Goal: Information Seeking & Learning: Learn about a topic

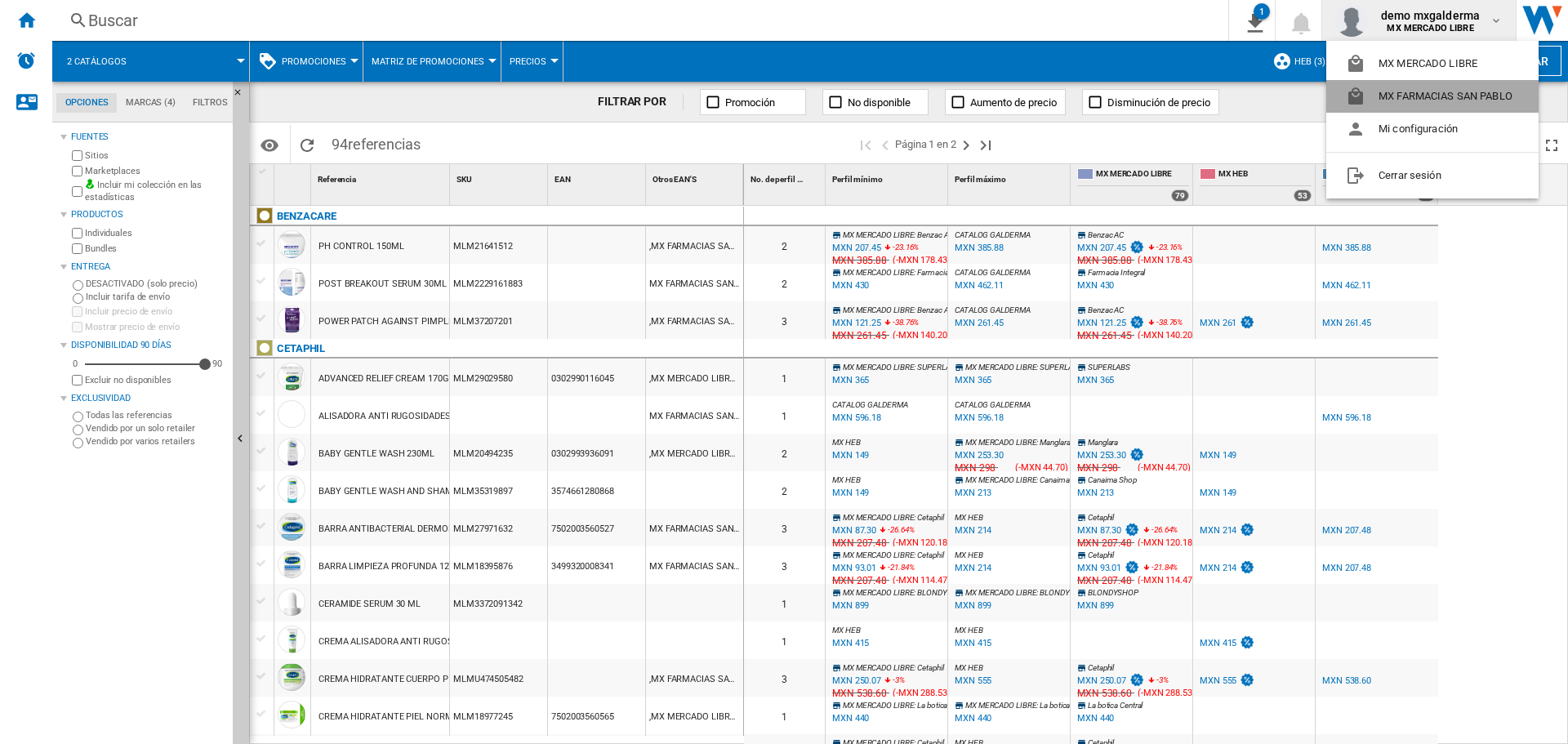
click at [1419, 91] on button "MX FARMACIAS SAN PABLO" at bounding box center [1433, 97] width 213 height 33
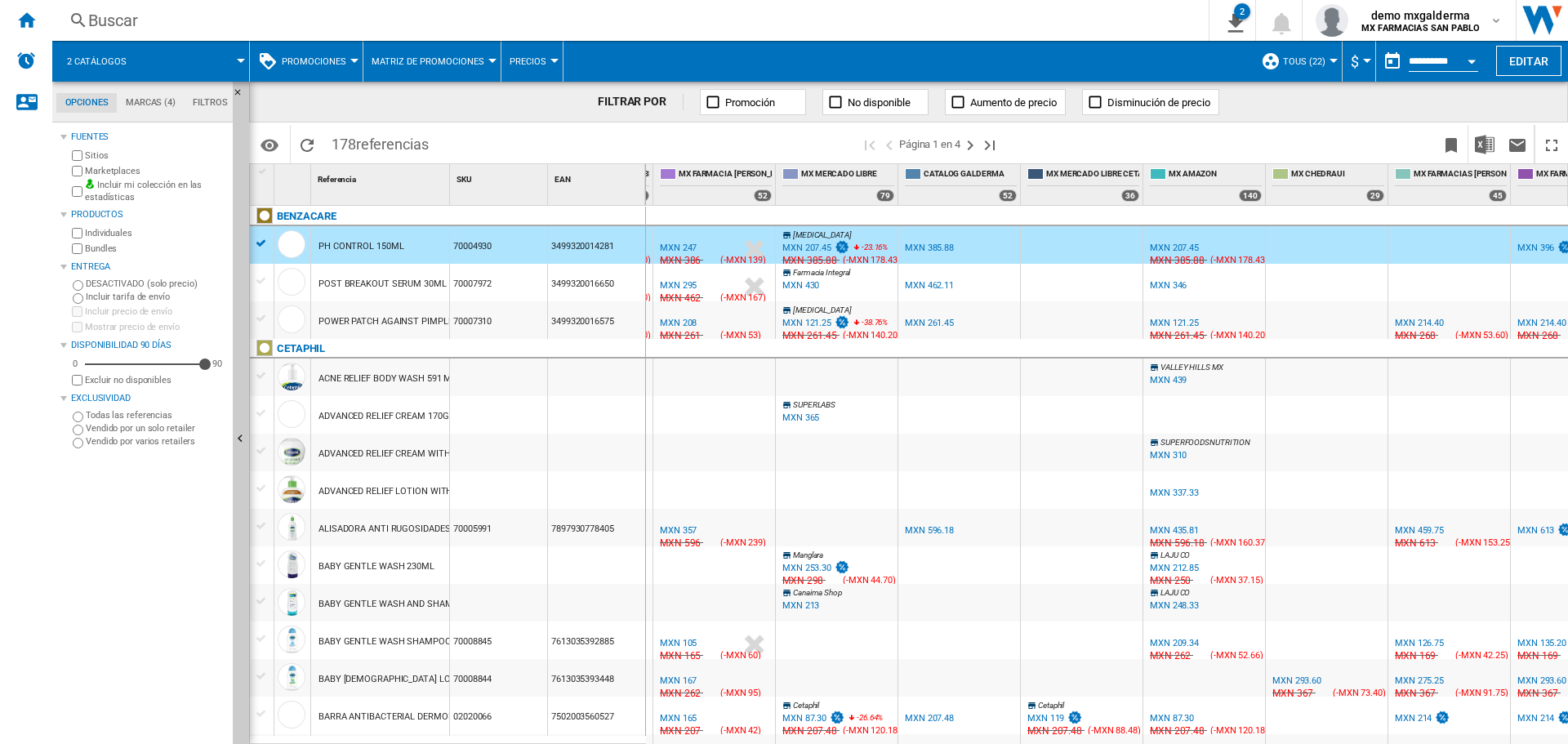
click at [287, 53] on button "Promociones" at bounding box center [318, 61] width 73 height 41
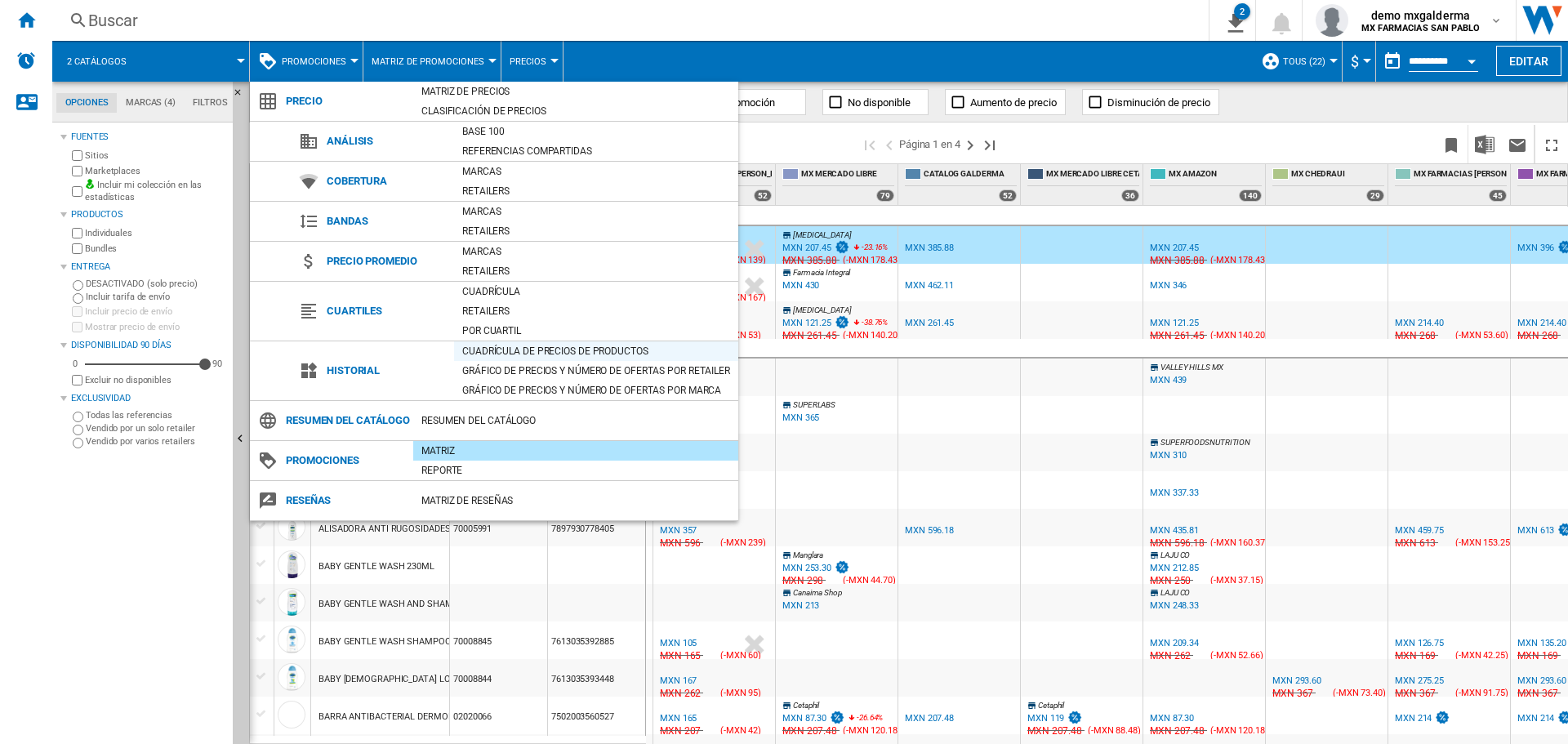
click at [512, 346] on div "Cuadrícula de precios de productos" at bounding box center [596, 351] width 285 height 16
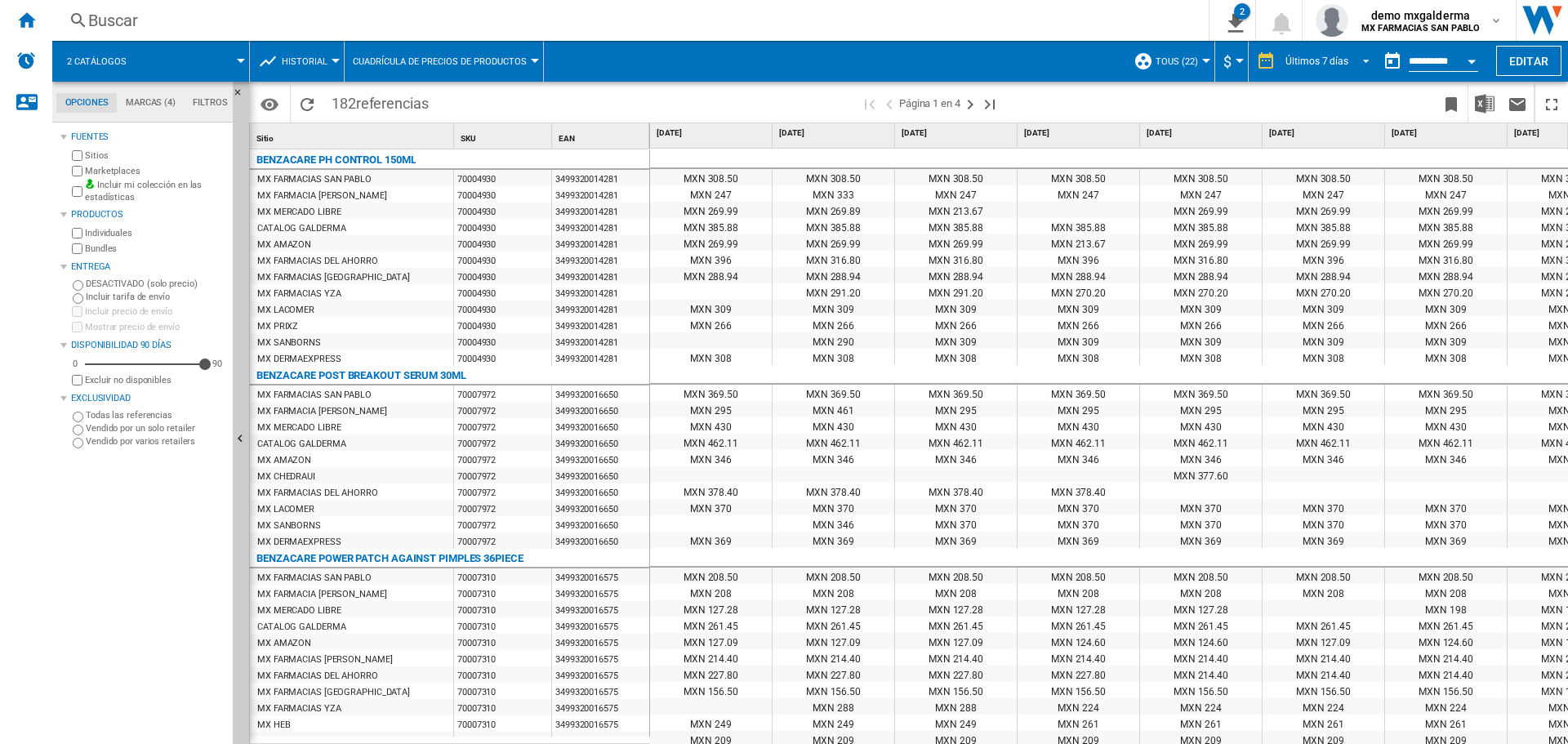
click at [1323, 61] on div "Últimos 7 días" at bounding box center [1317, 61] width 63 height 12
click at [1324, 179] on div "Últimos 31 días" at bounding box center [1321, 185] width 69 height 13
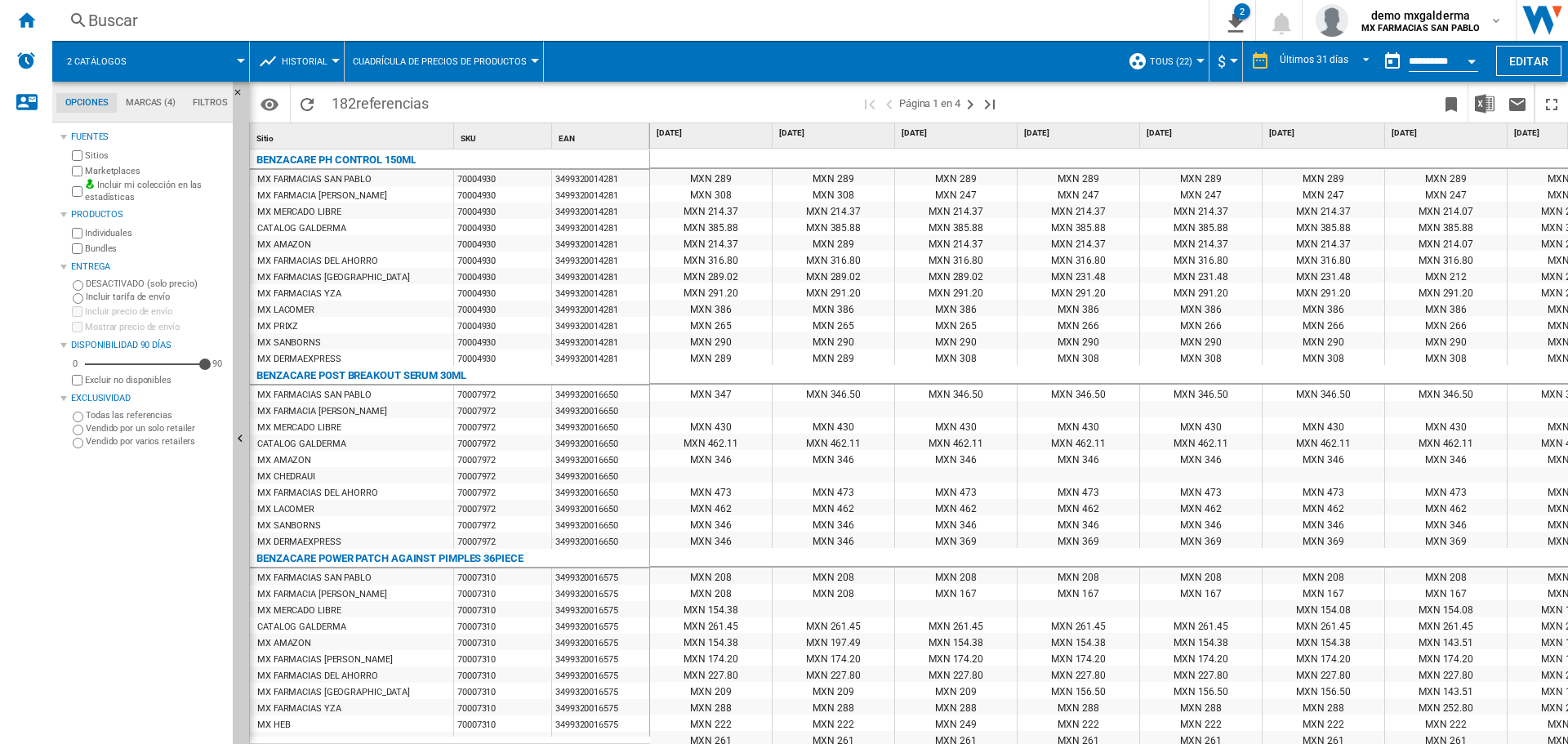
click at [1471, 59] on div "Open calendar" at bounding box center [1471, 61] width 9 height 4
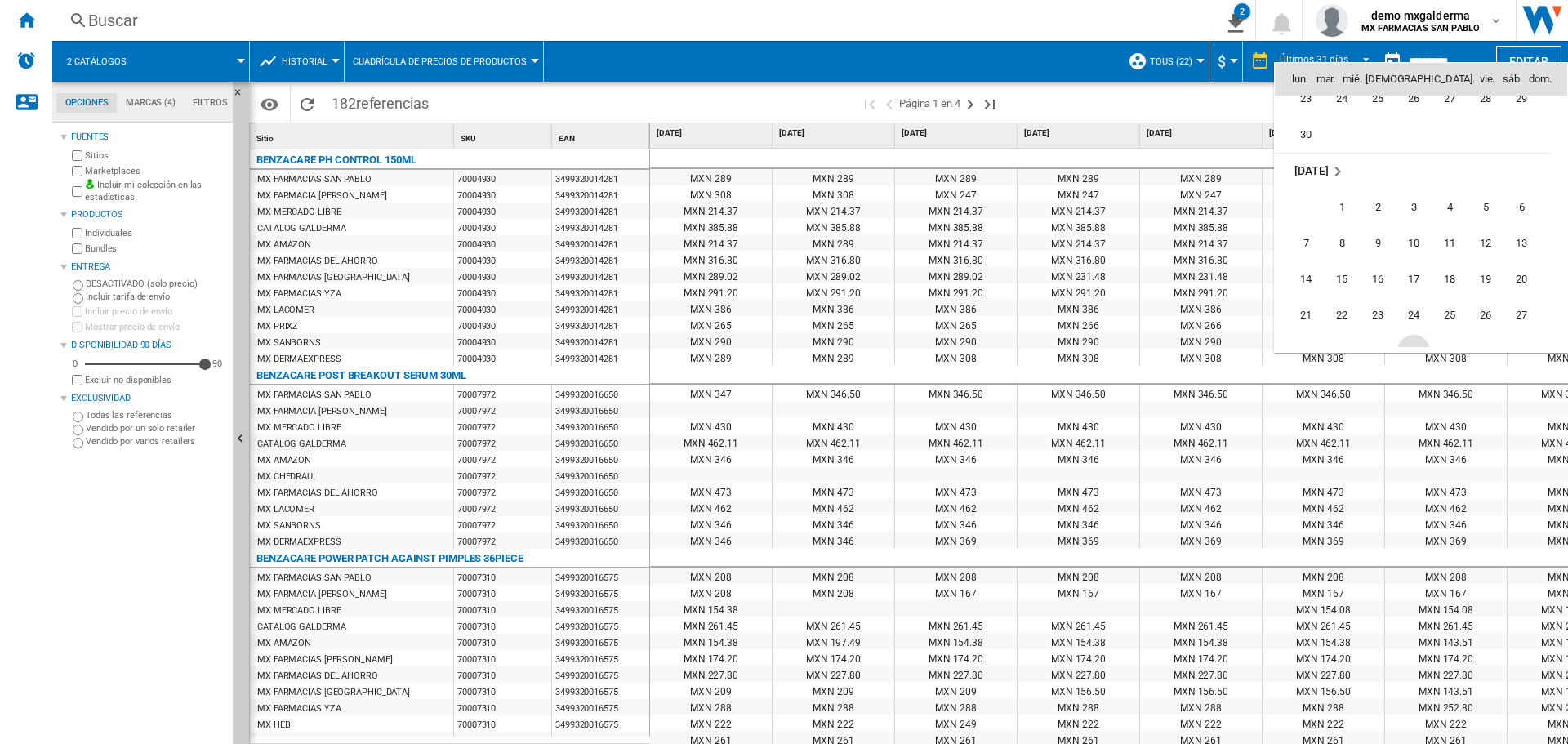
scroll to position [7386, 0]
click at [1415, 267] on span "31" at bounding box center [1414, 269] width 33 height 33
type input "**********"
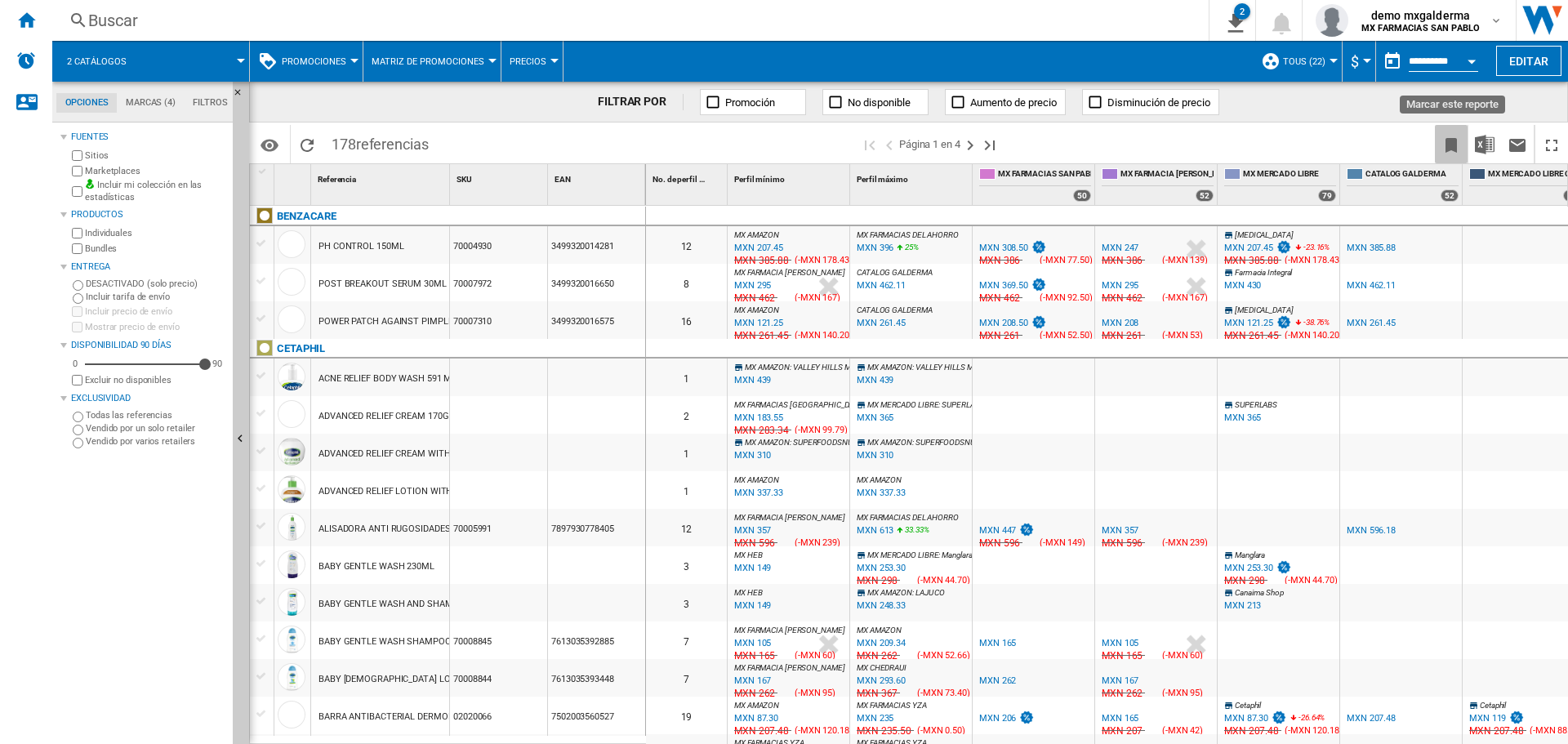
click at [1445, 142] on ng-md-icon "Marcar este reporte" at bounding box center [1451, 145] width 19 height 19
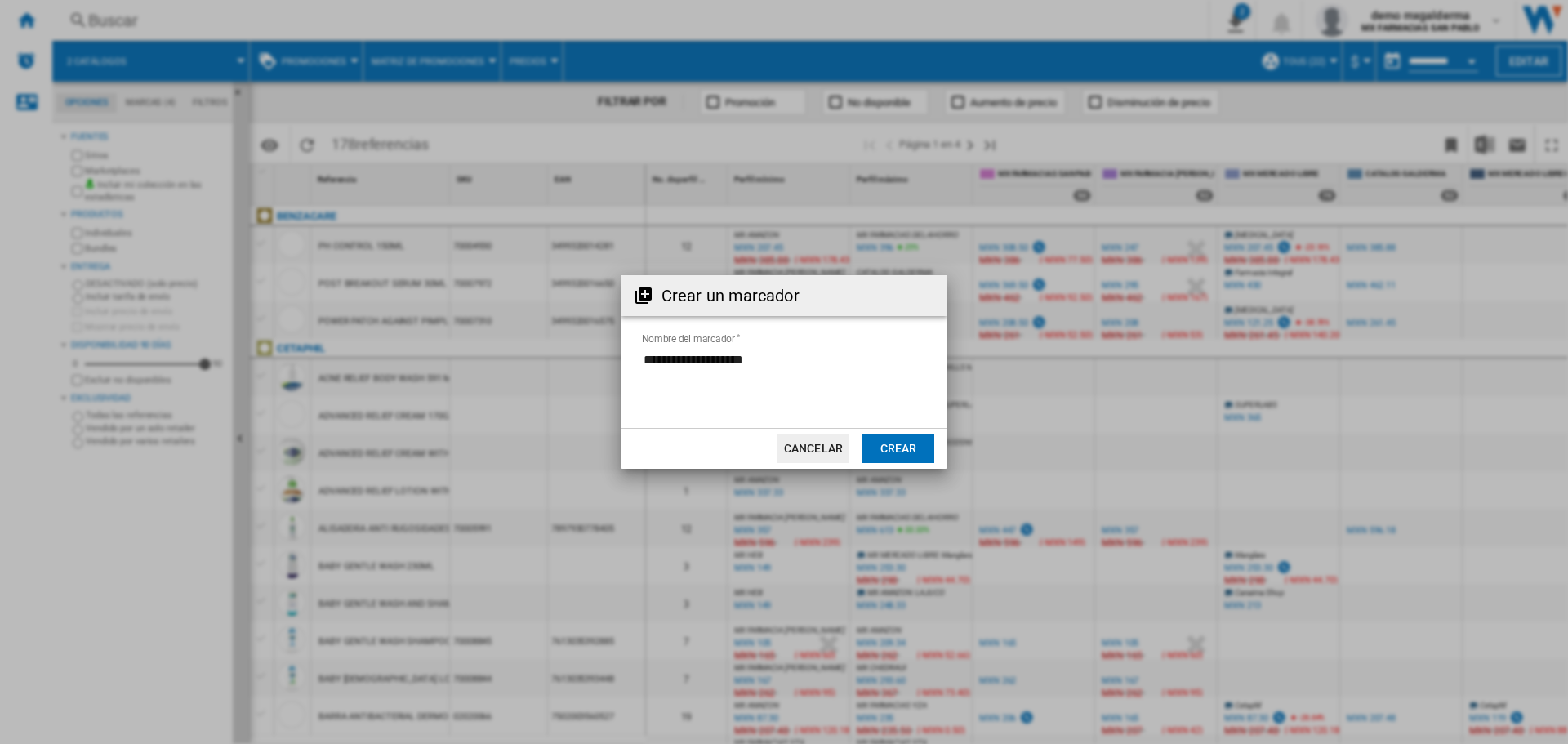
click at [805, 362] on input "Nombre del marcador" at bounding box center [784, 360] width 285 height 25
drag, startPoint x: 692, startPoint y: 359, endPoint x: 842, endPoint y: 359, distance: 150.0
click at [842, 359] on input "Nombre del marcador" at bounding box center [784, 360] width 285 height 25
click at [875, 442] on button "Crear" at bounding box center [898, 449] width 72 height 30
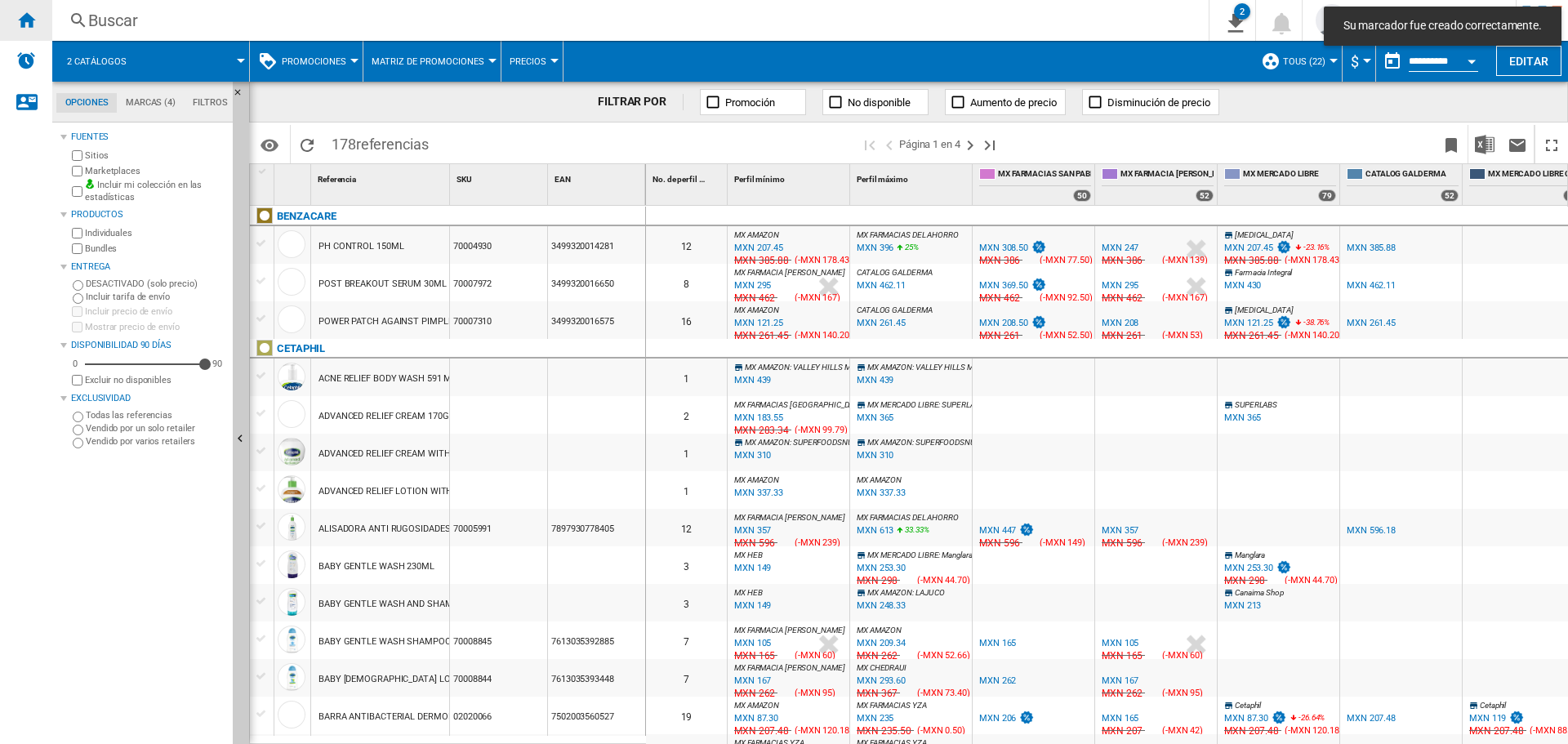
click at [19, 15] on ng-md-icon "Inicio" at bounding box center [26, 19] width 19 height 19
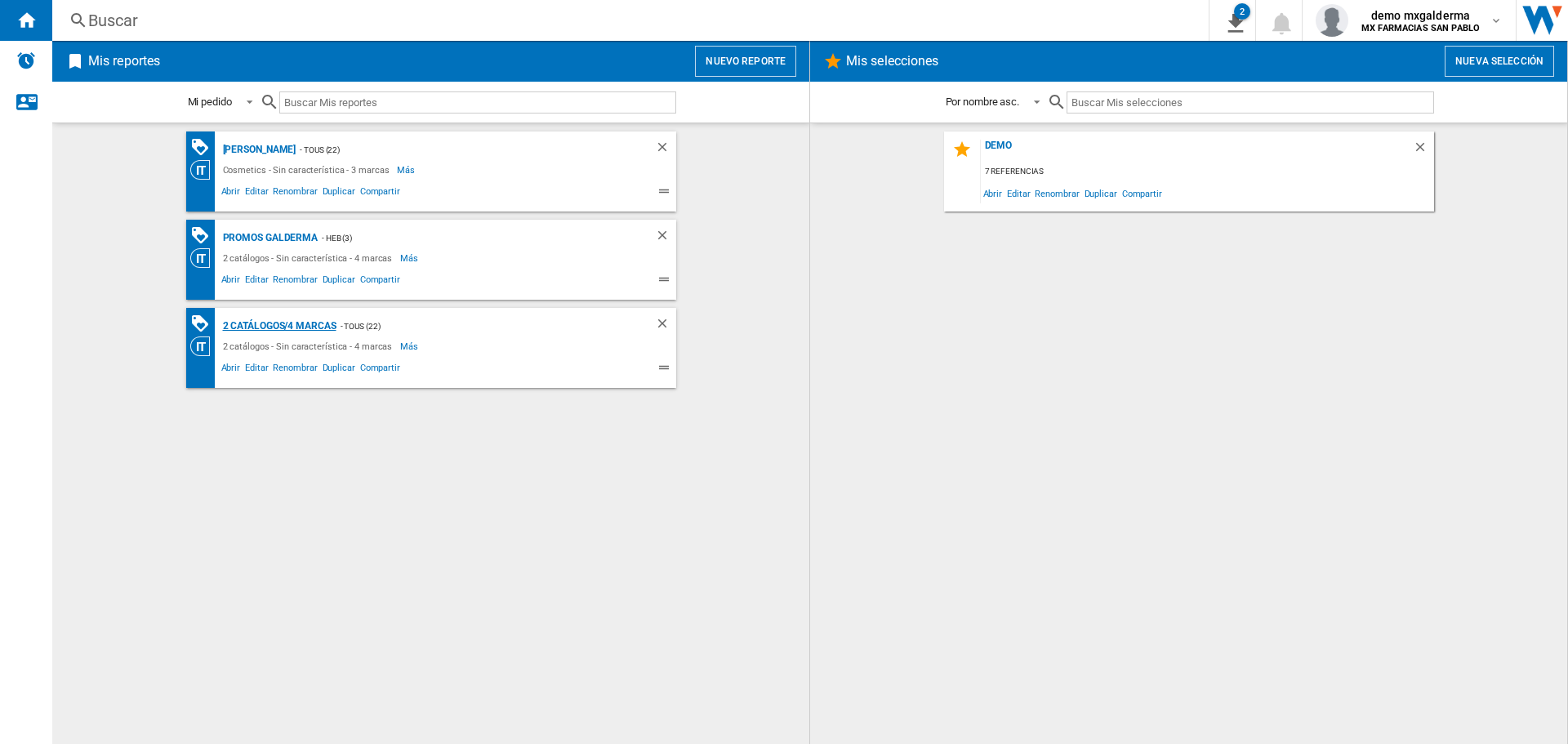
click at [298, 332] on div "2 catálogos/4 marcas" at bounding box center [277, 326] width 118 height 20
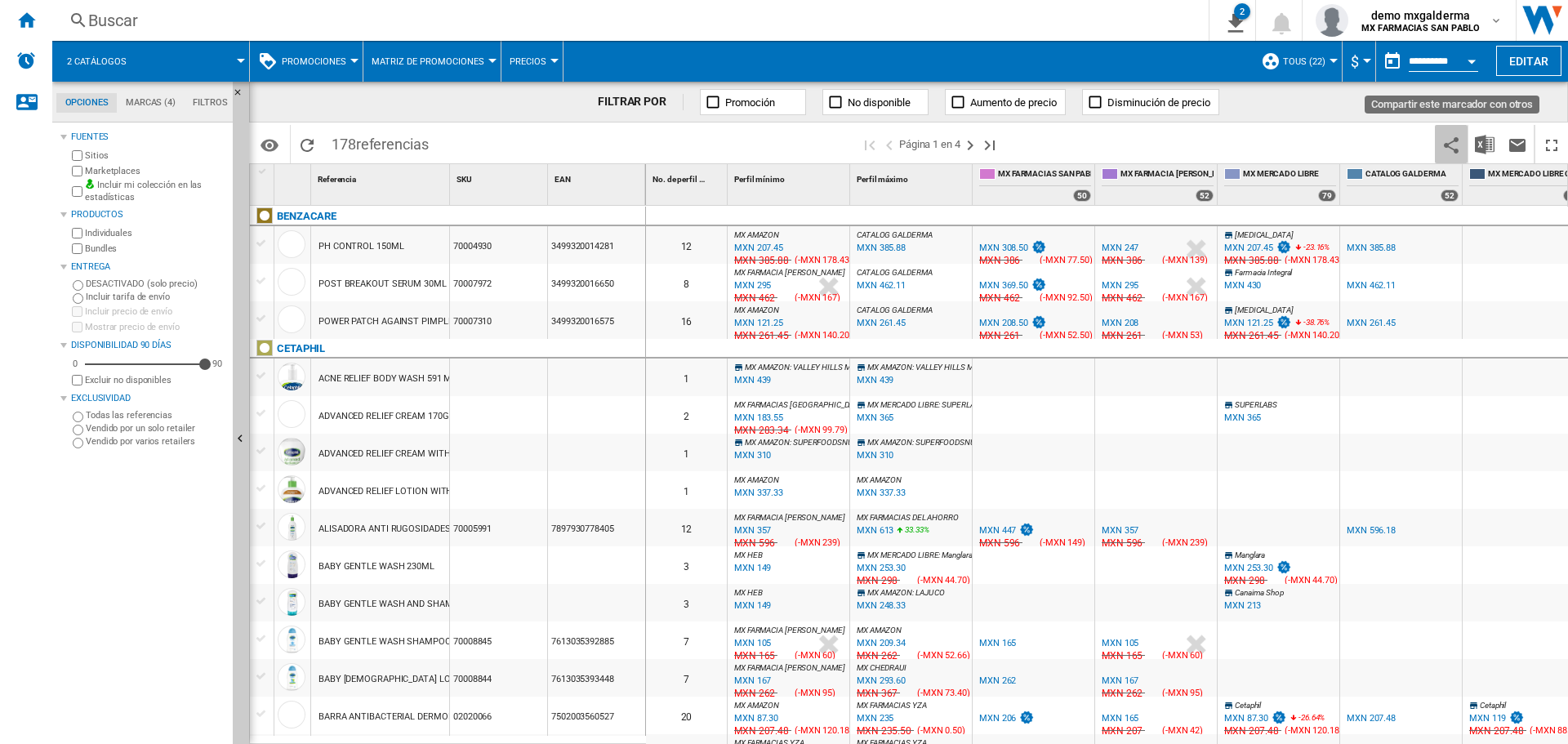
click at [1456, 143] on ng-md-icon "Compartir este marcador con otros" at bounding box center [1451, 145] width 19 height 19
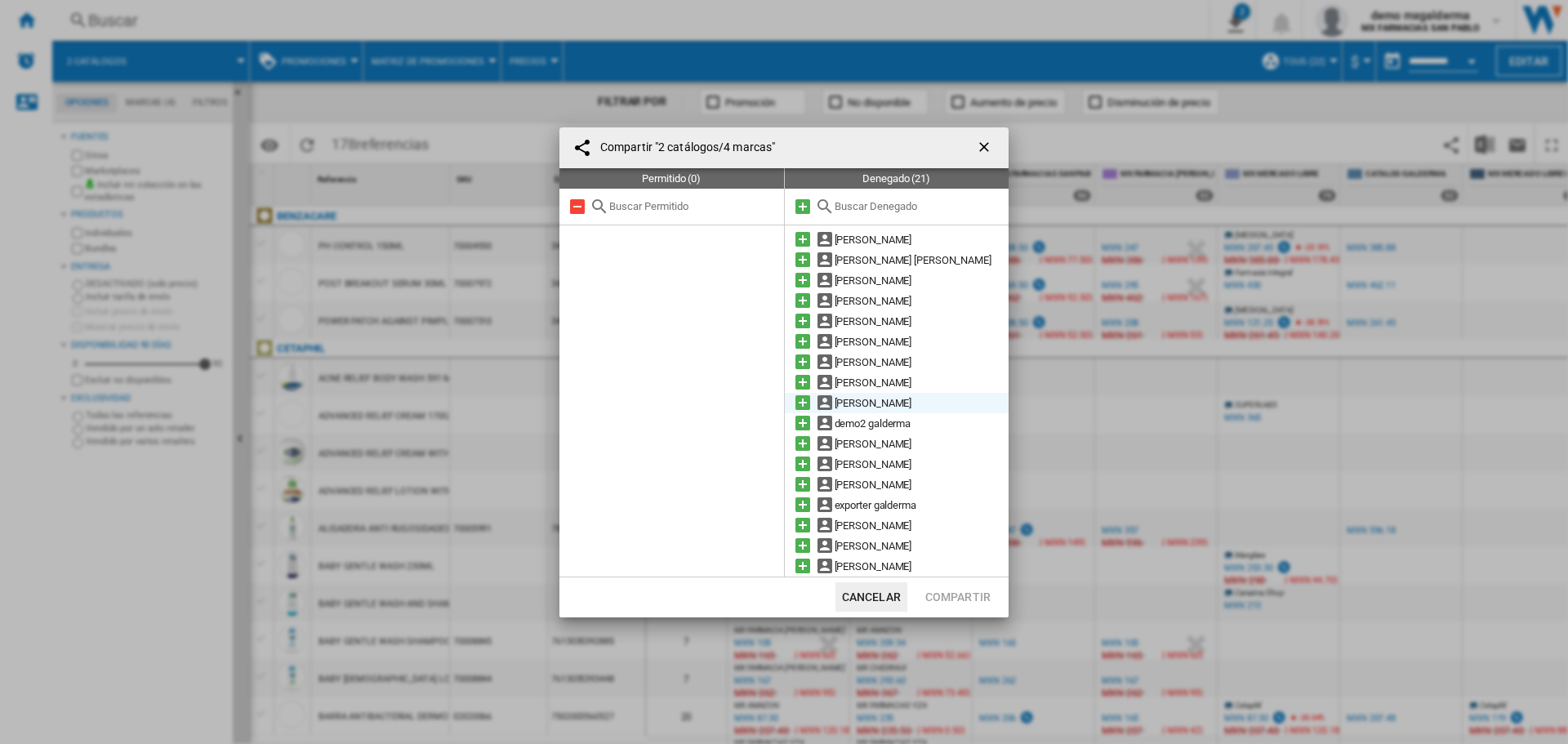
click at [801, 399] on md-icon at bounding box center [803, 403] width 19 height 19
click at [807, 445] on md-icon at bounding box center [803, 444] width 19 height 19
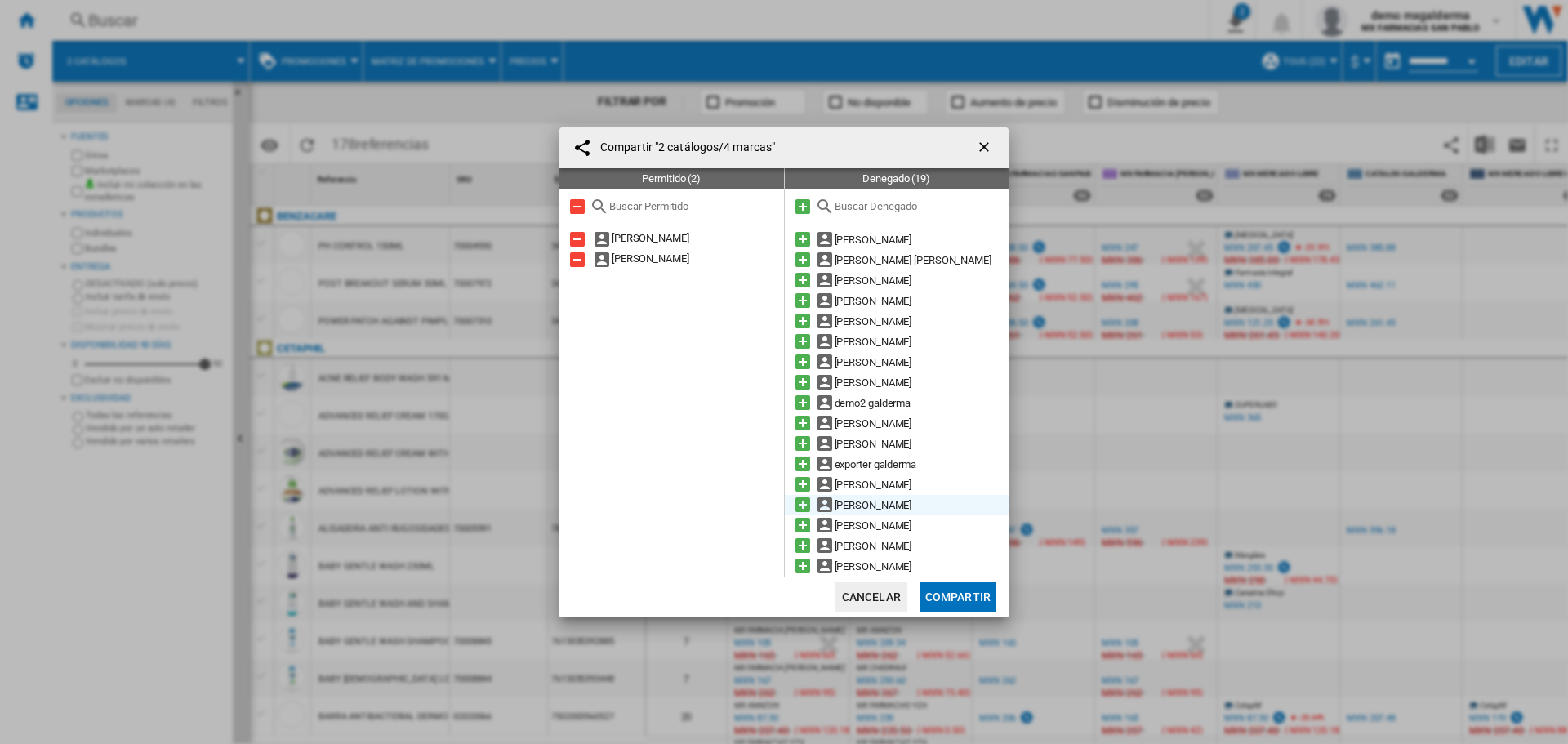
click at [800, 497] on md-icon at bounding box center [803, 504] width 19 height 19
click at [890, 604] on button "Cancelar" at bounding box center [871, 597] width 72 height 30
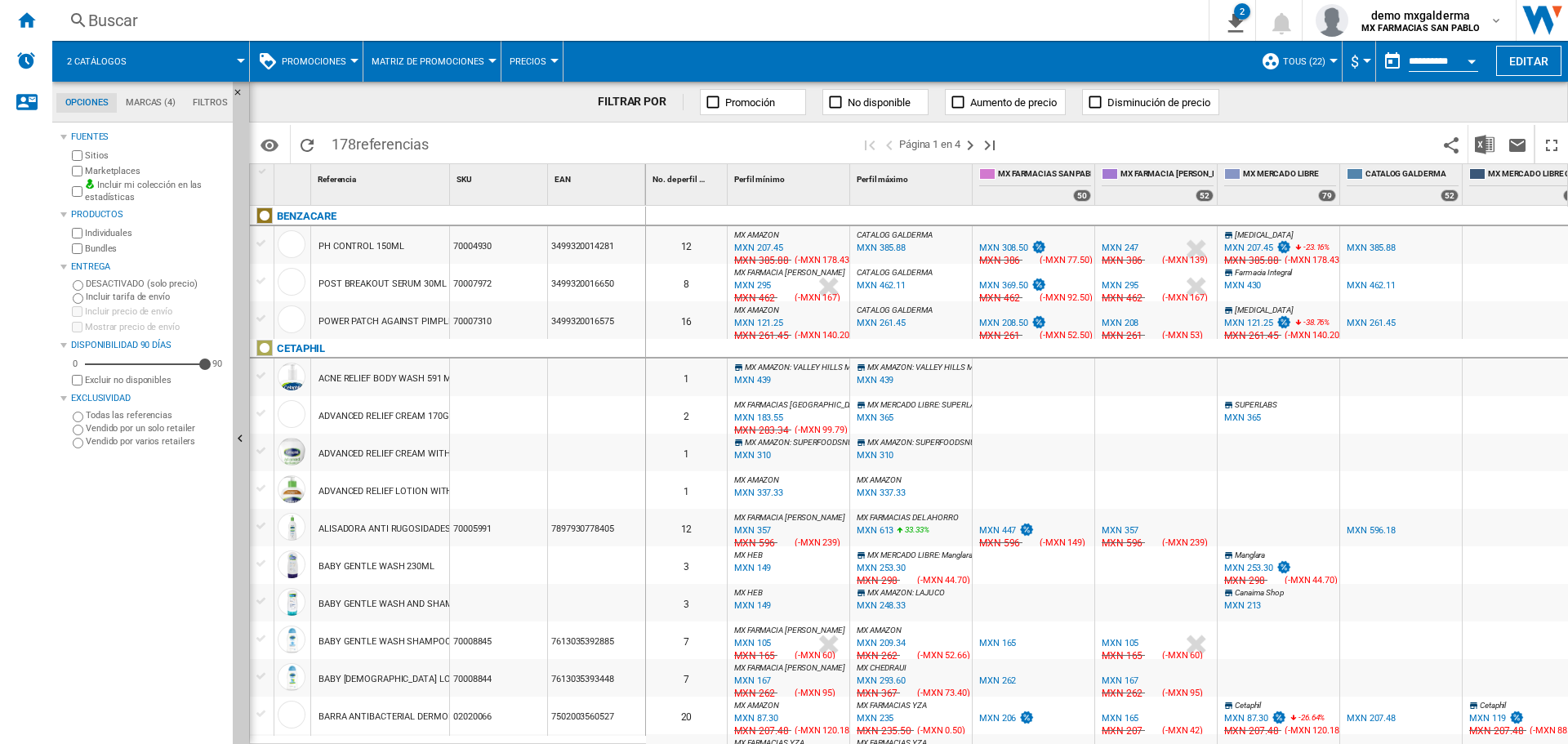
click at [310, 60] on span "Promociones" at bounding box center [313, 61] width 64 height 11
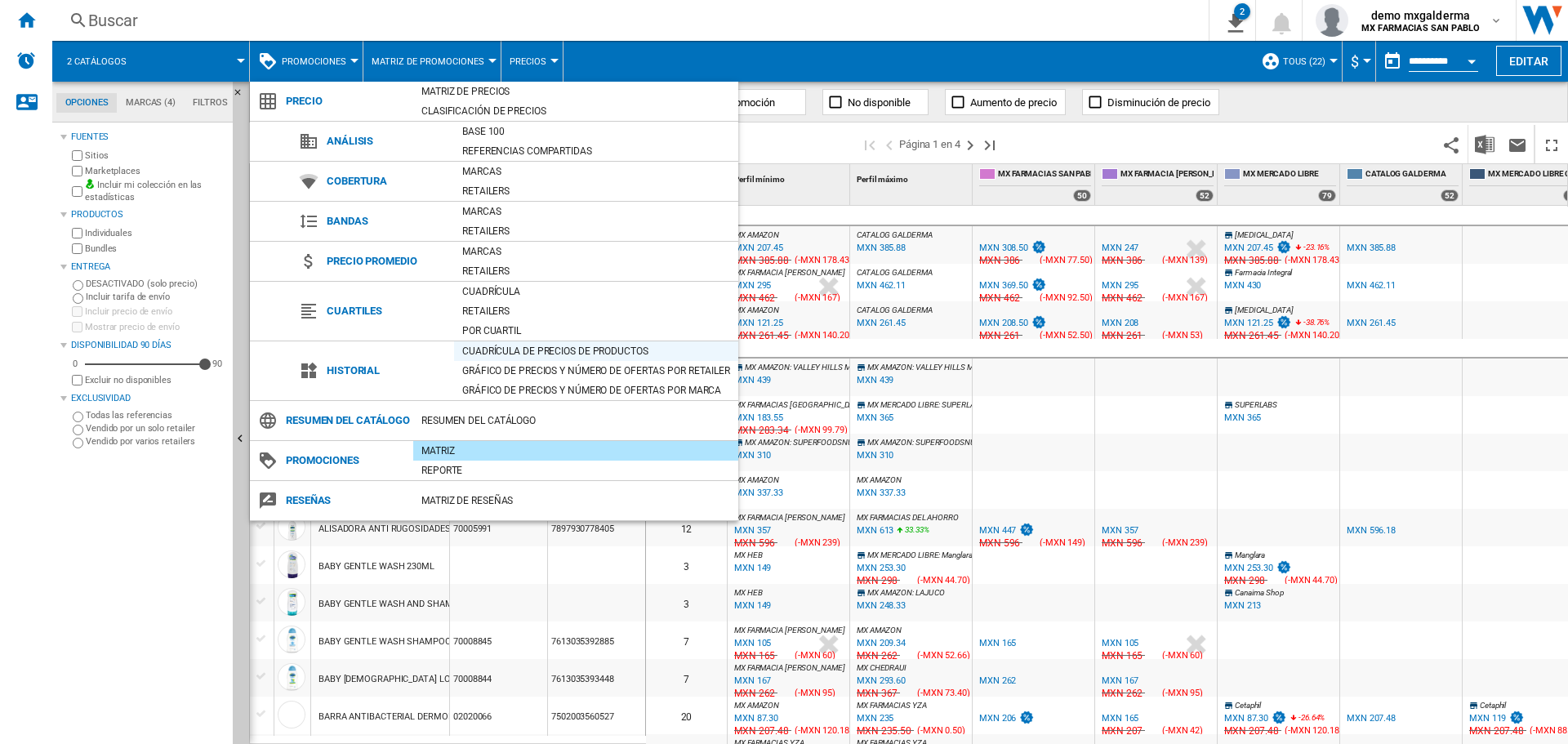
click at [519, 349] on div "Cuadrícula de precios de productos" at bounding box center [596, 351] width 285 height 16
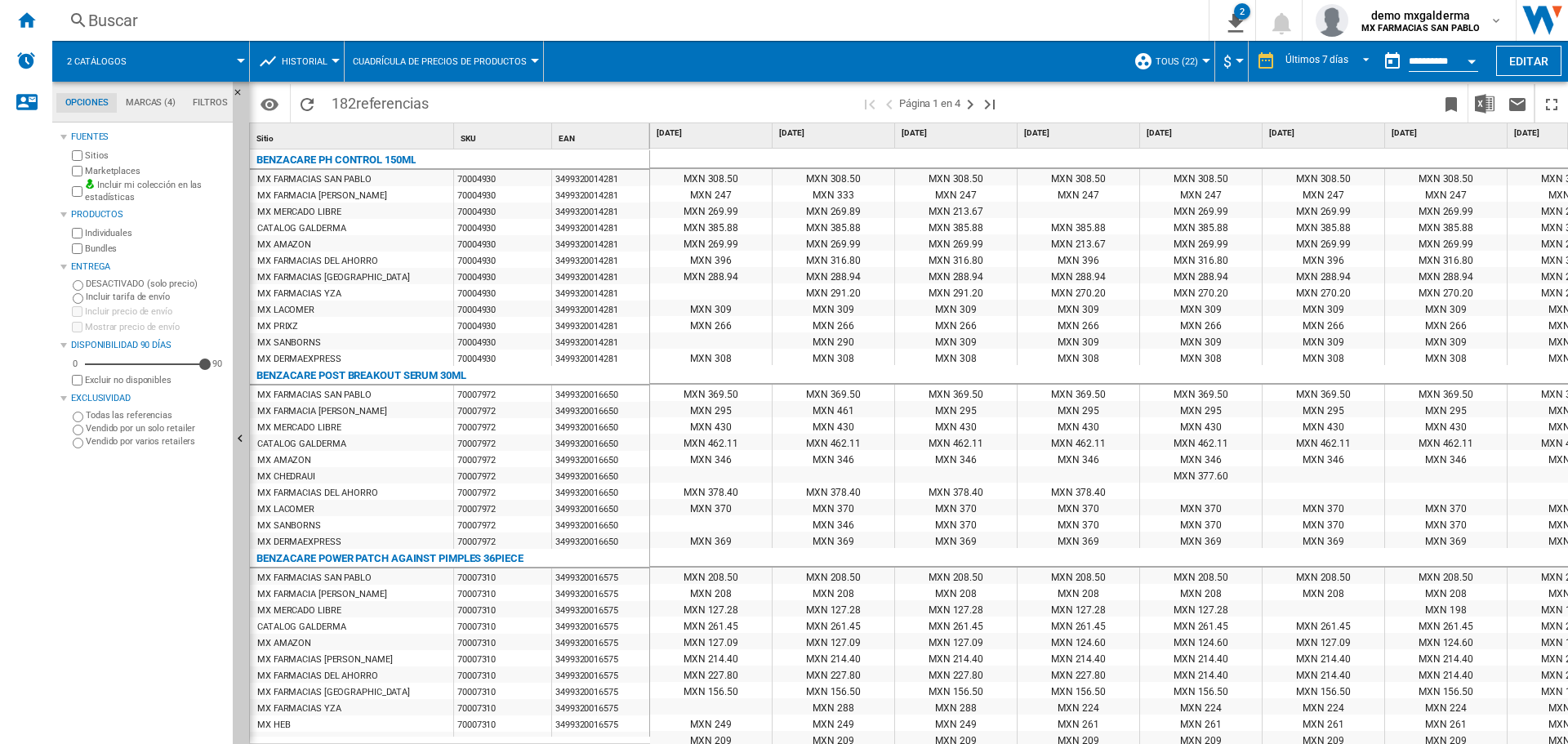
click at [327, 57] on button "Historial" at bounding box center [309, 61] width 54 height 41
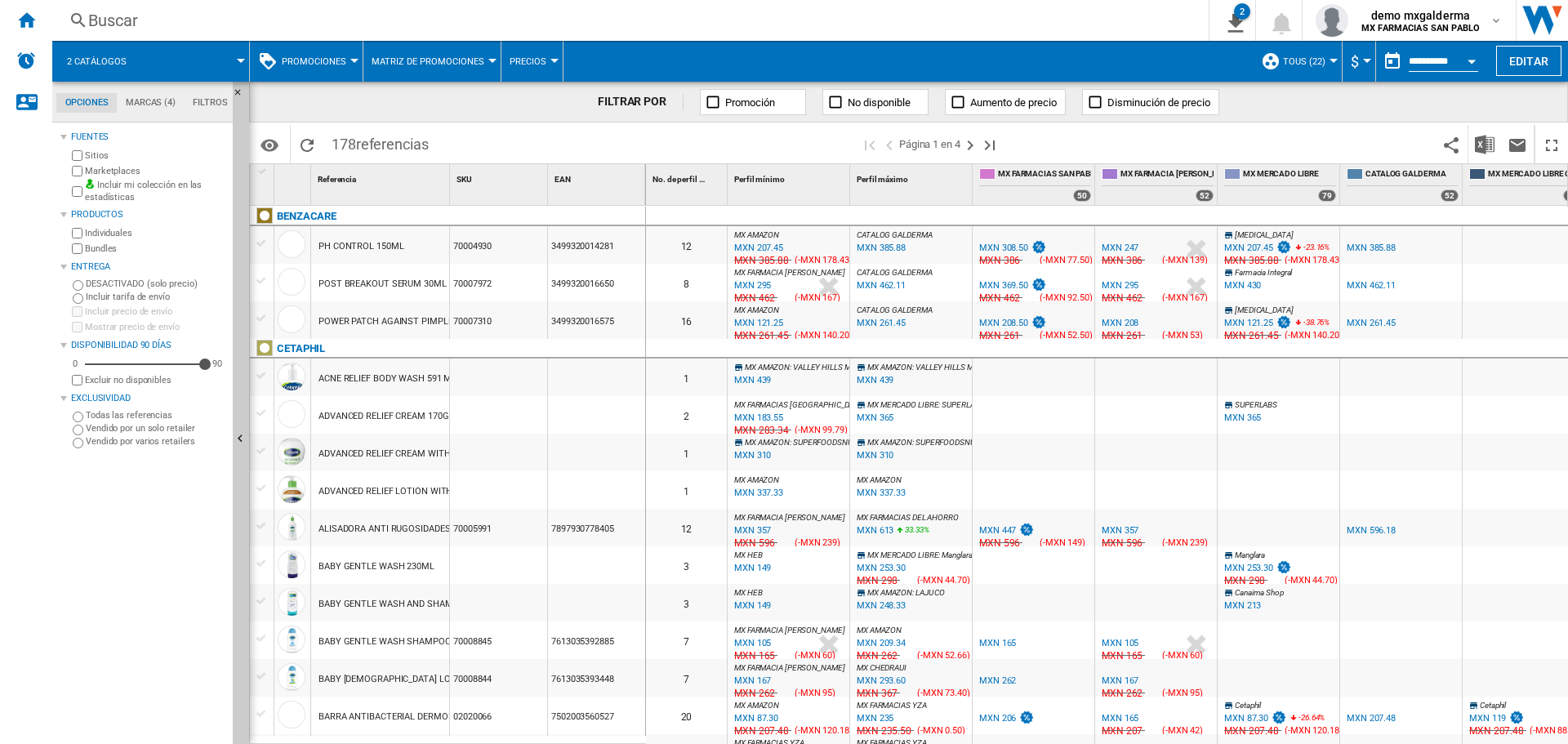
click at [1473, 59] on div "Open calendar" at bounding box center [1471, 61] width 9 height 4
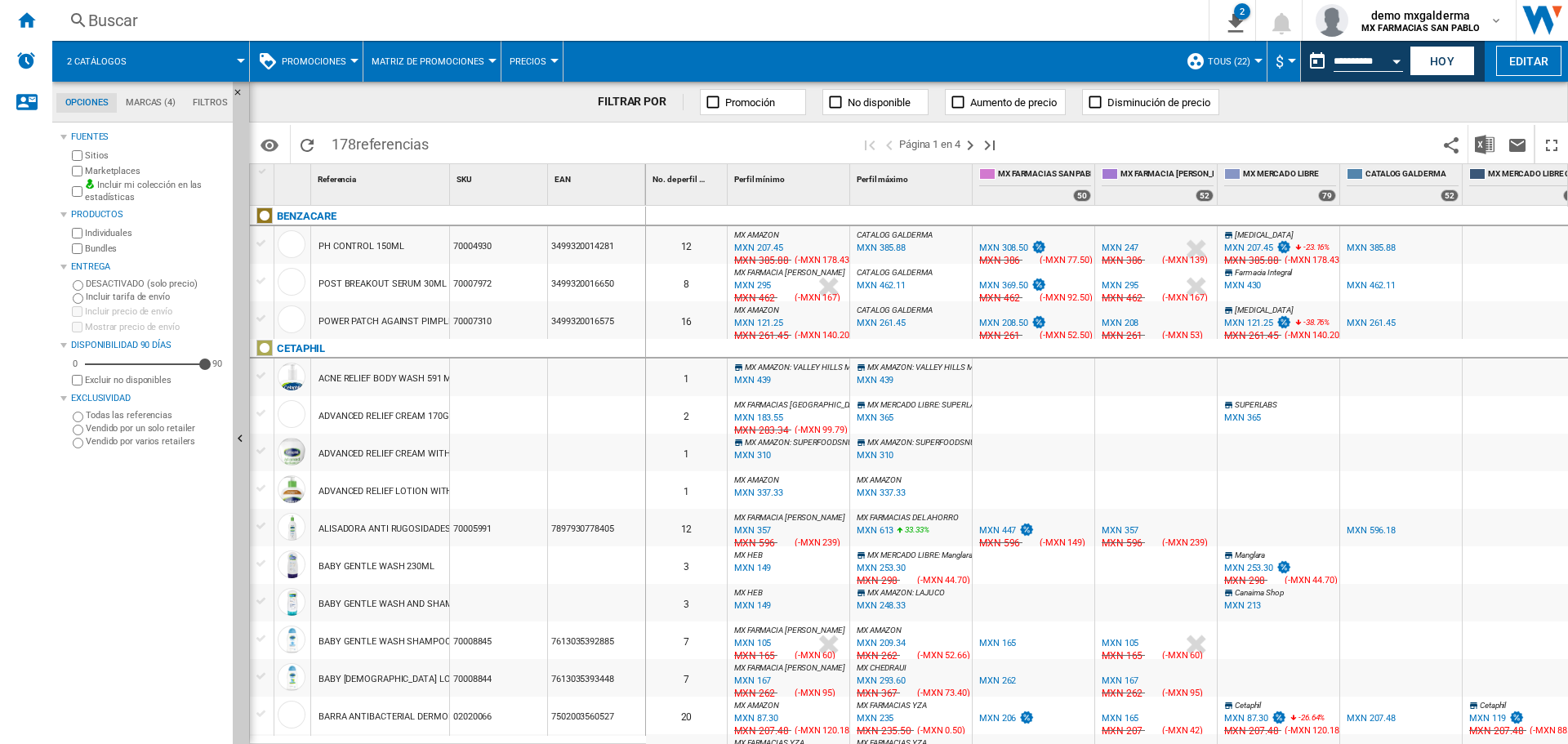
type input "**********"
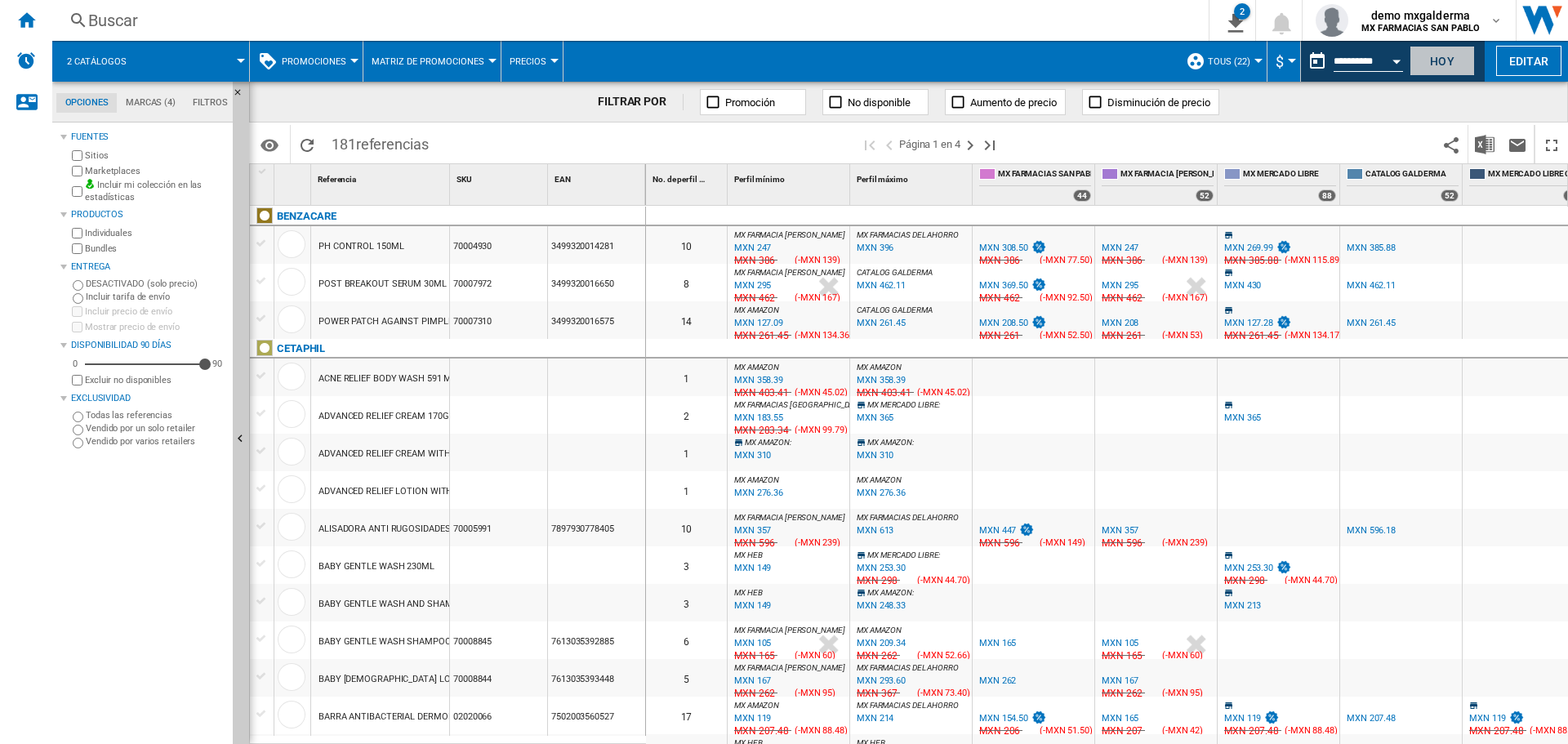
click at [1441, 58] on button "Hoy" at bounding box center [1442, 61] width 65 height 31
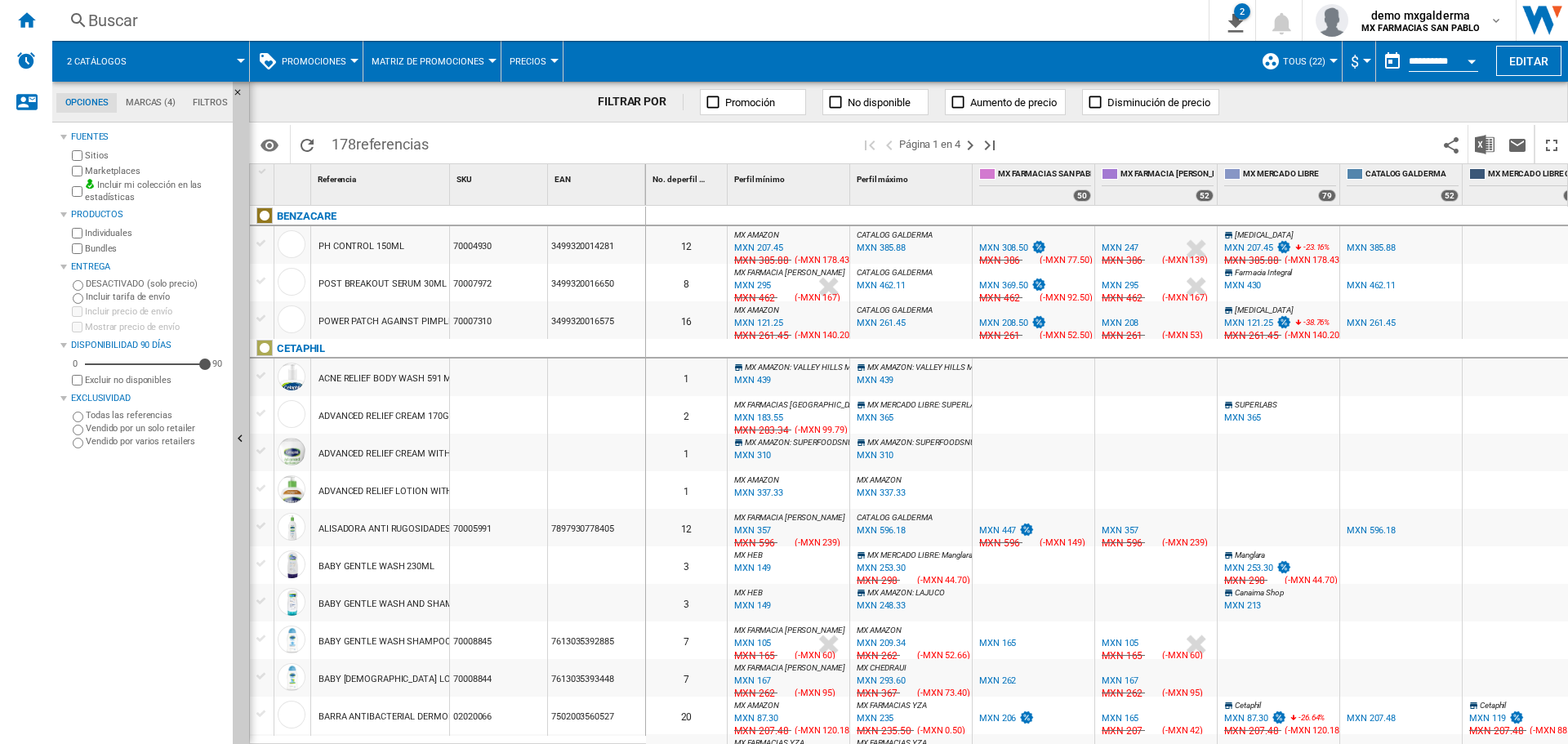
click at [340, 68] on button "Promociones" at bounding box center [318, 61] width 73 height 41
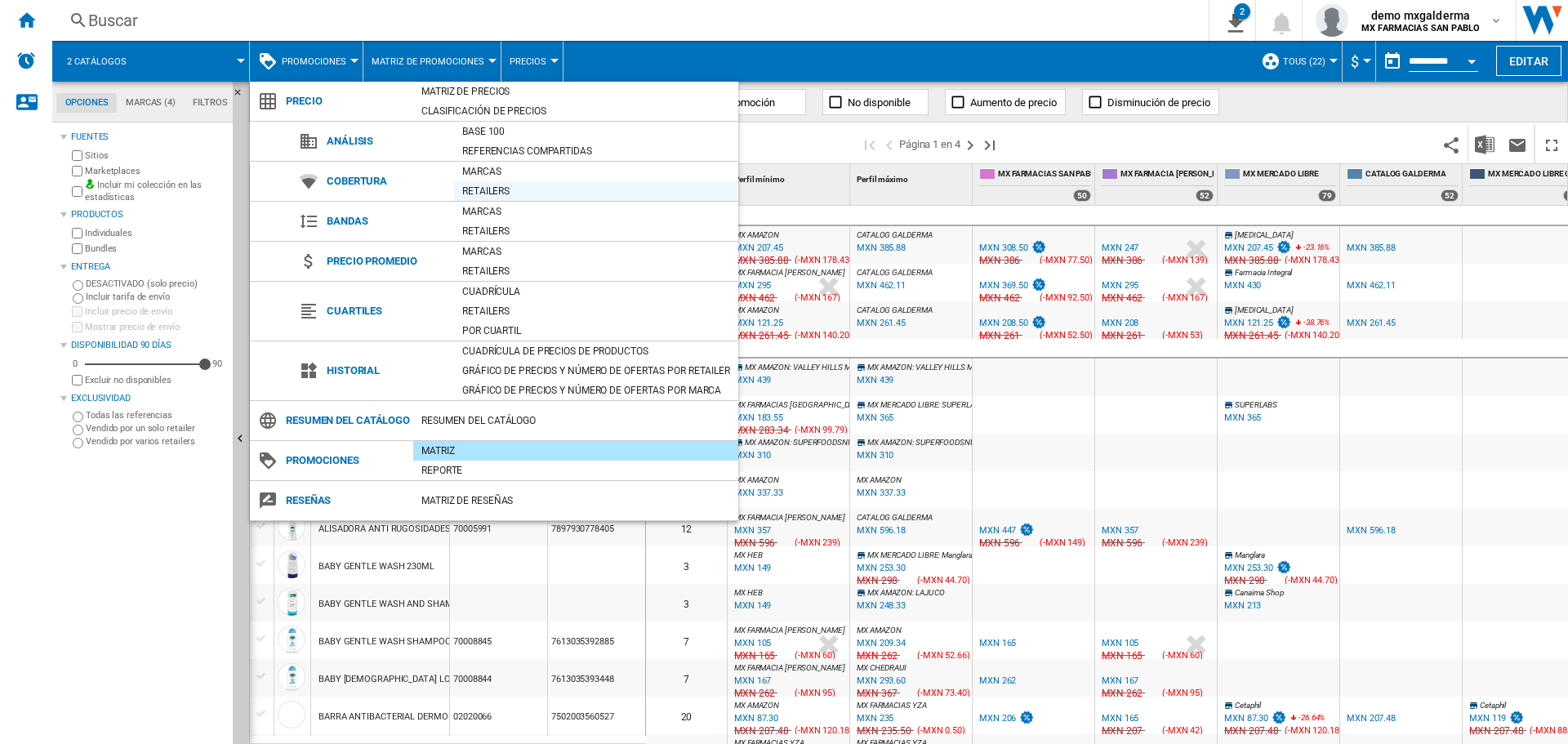
click at [490, 188] on div "Retailers" at bounding box center [596, 191] width 285 height 16
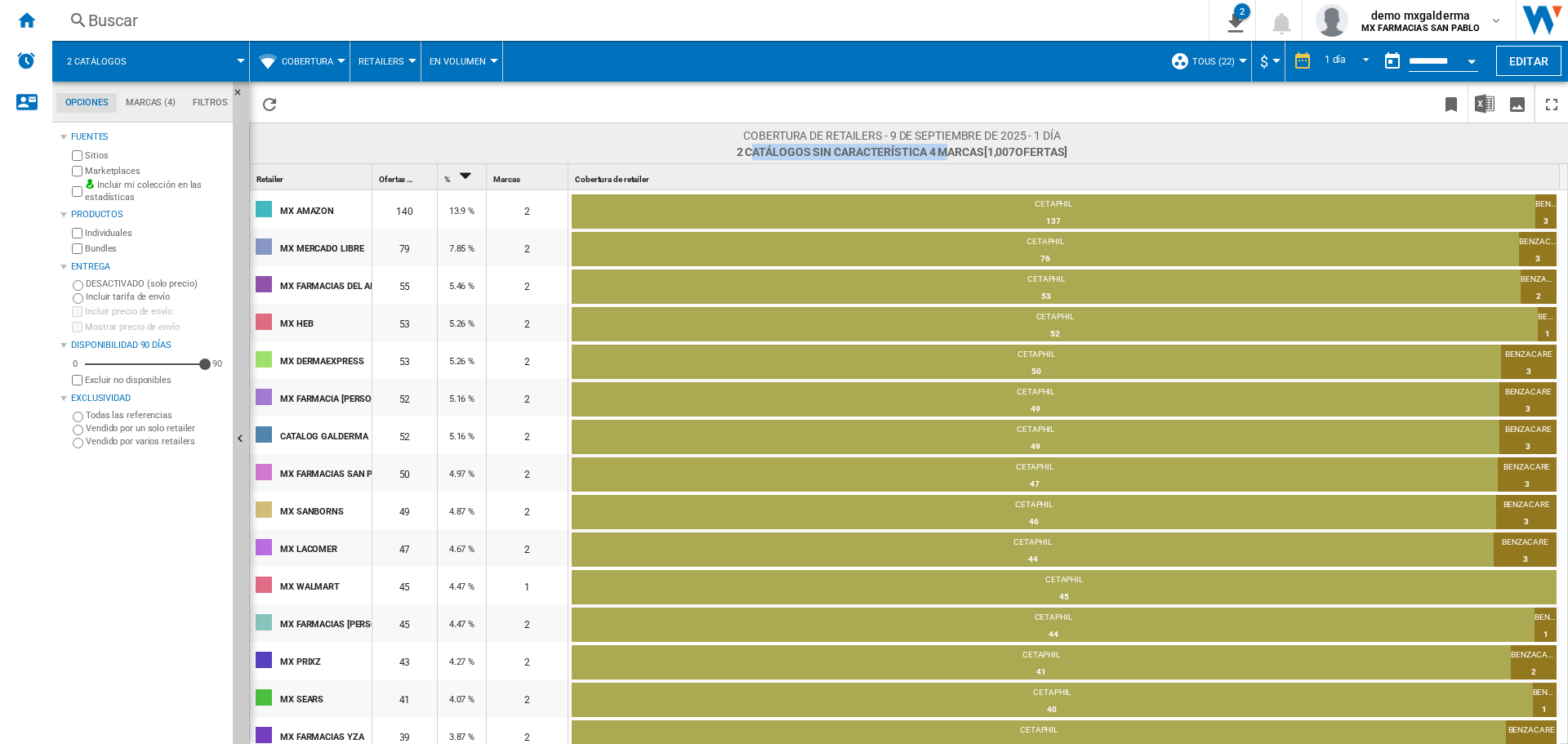
drag, startPoint x: 827, startPoint y: 154, endPoint x: 950, endPoint y: 154, distance: 123.0
click at [950, 154] on span "2 catálogos Sin característica 4 marcas [1,007 ofertas ]" at bounding box center [903, 151] width 332 height 16
click at [825, 149] on span "2 catálogos Sin característica 4 marcas [1,007 ofertas ]" at bounding box center [903, 151] width 332 height 16
click at [158, 99] on md-tab-item "Marcas (4)" at bounding box center [150, 103] width 67 height 19
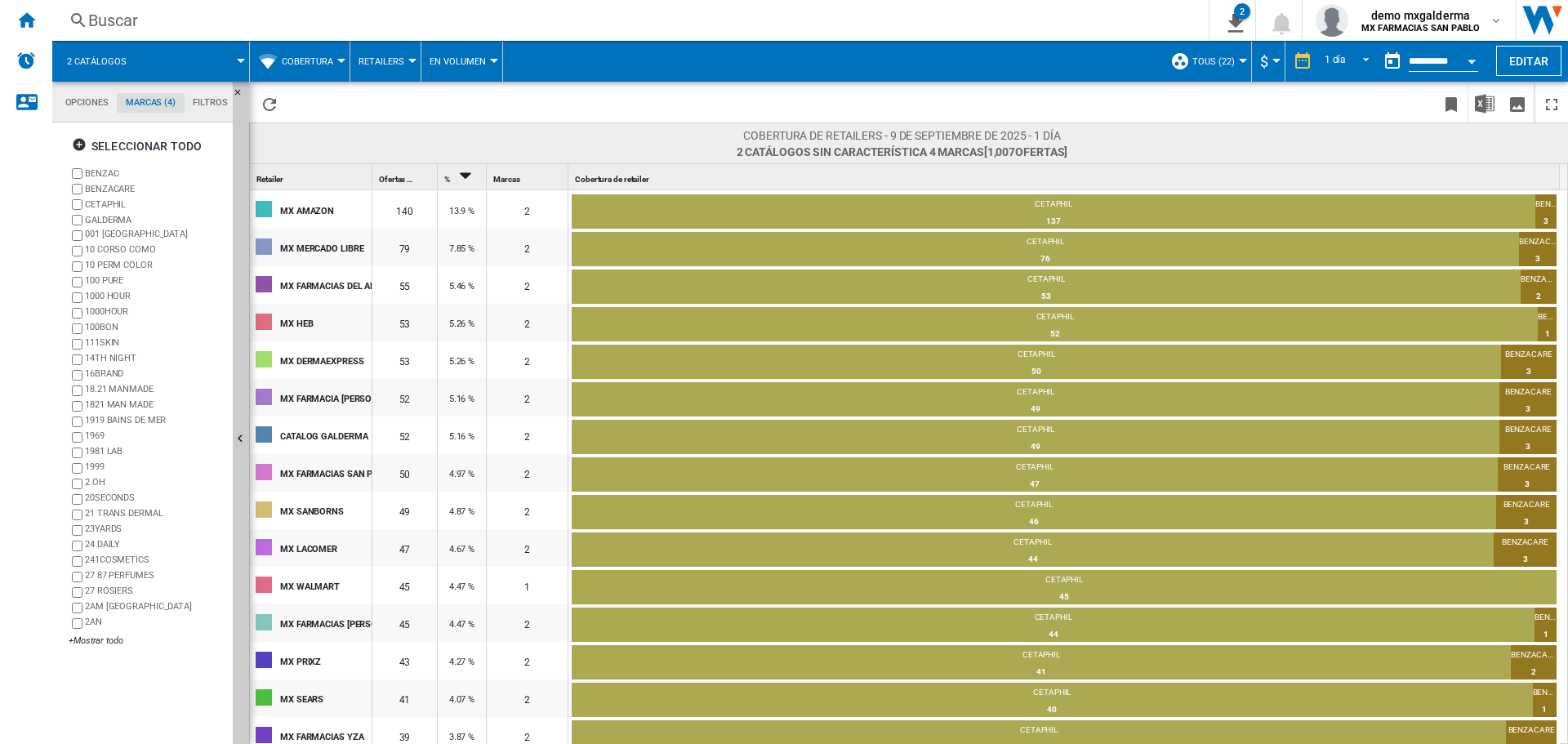
click at [90, 649] on div "BENZAC BENZACARE CETAPHIL GALDERMA 001 LONDON 10 CORSO COMO 10 PERM COLOR 100 P…" at bounding box center [148, 407] width 157 height 484
click at [92, 643] on div "+Mostrar todo" at bounding box center [148, 640] width 157 height 12
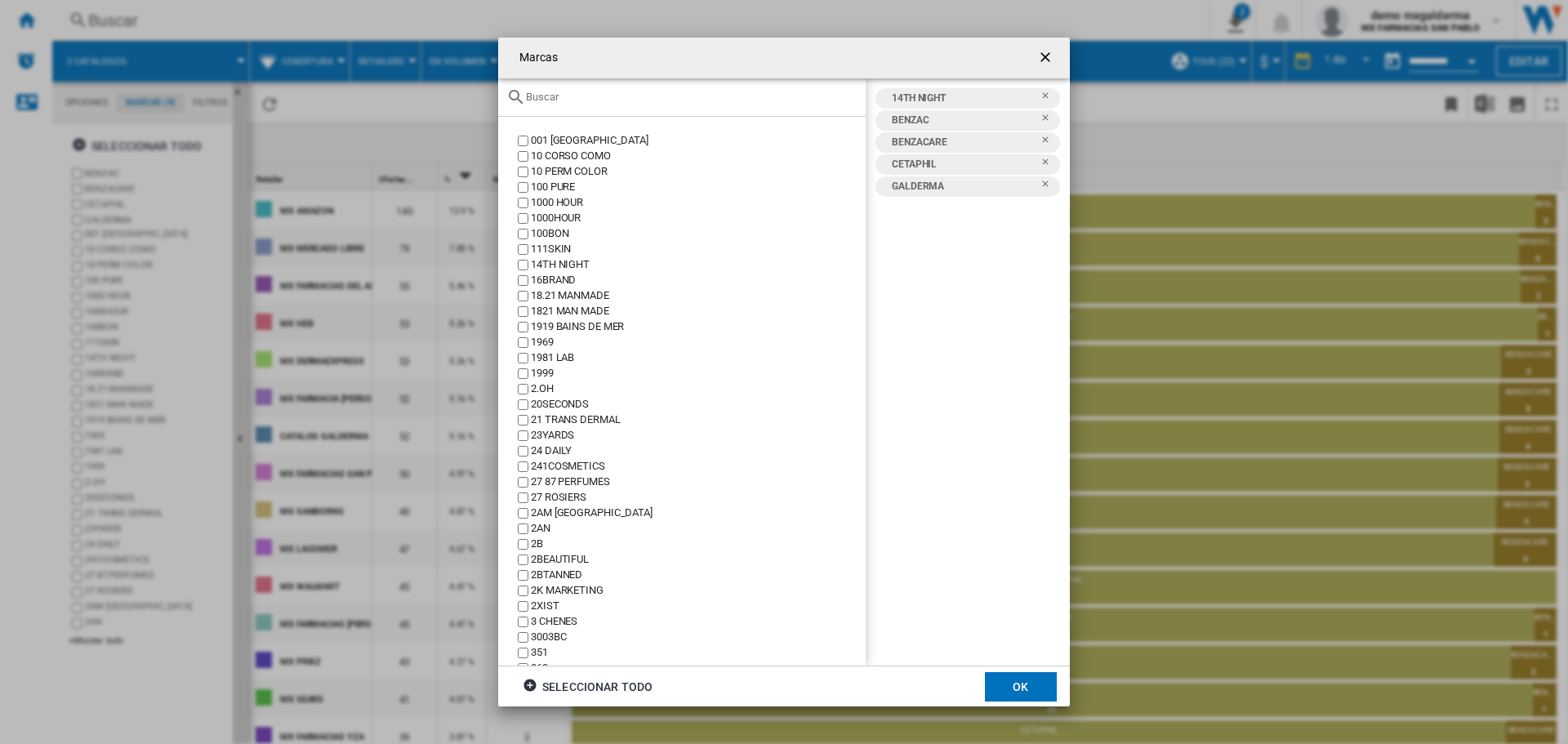
click at [587, 102] on input "Marcas 001 ..." at bounding box center [692, 97] width 332 height 12
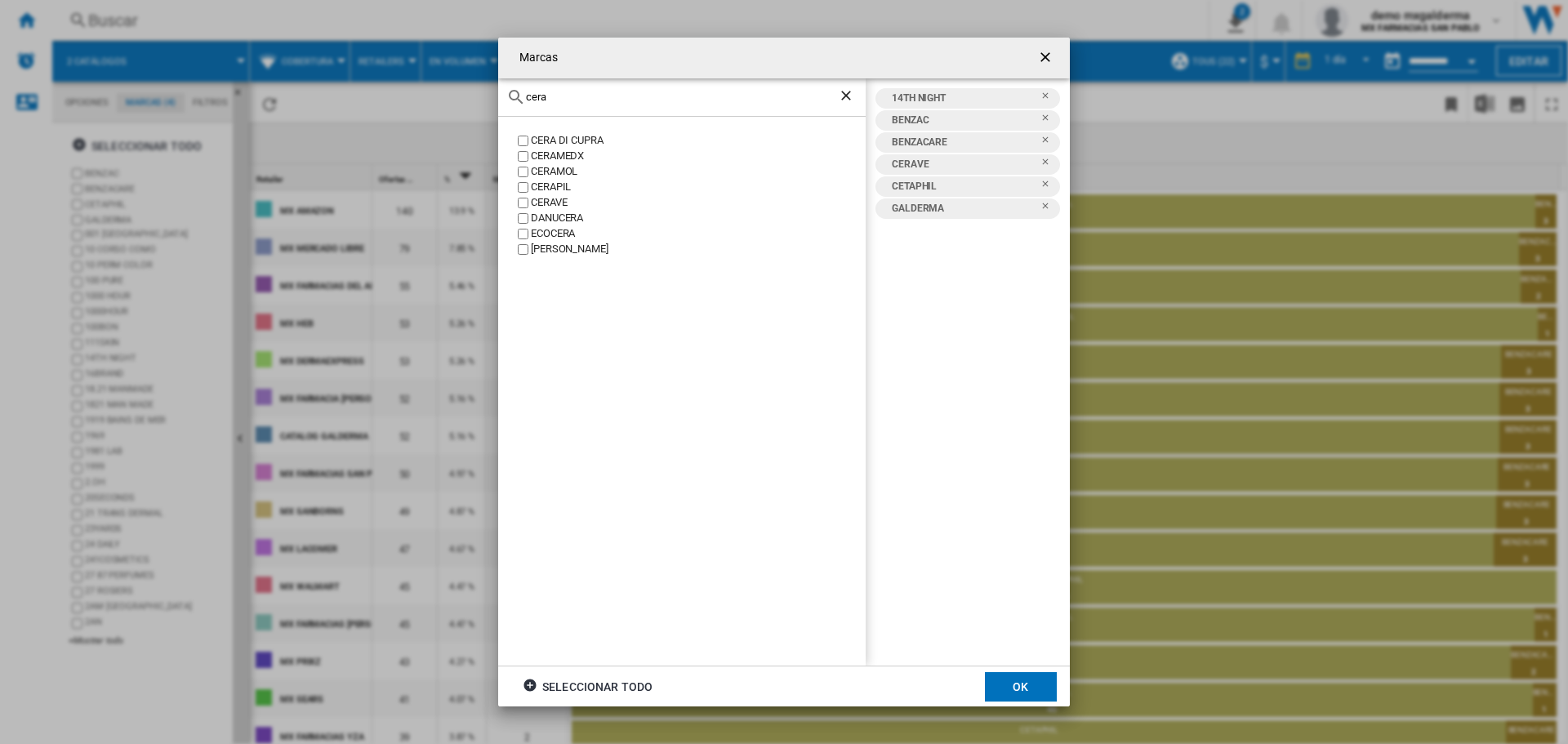
click at [542, 98] on input "cera" at bounding box center [682, 97] width 312 height 12
type input "isdin"
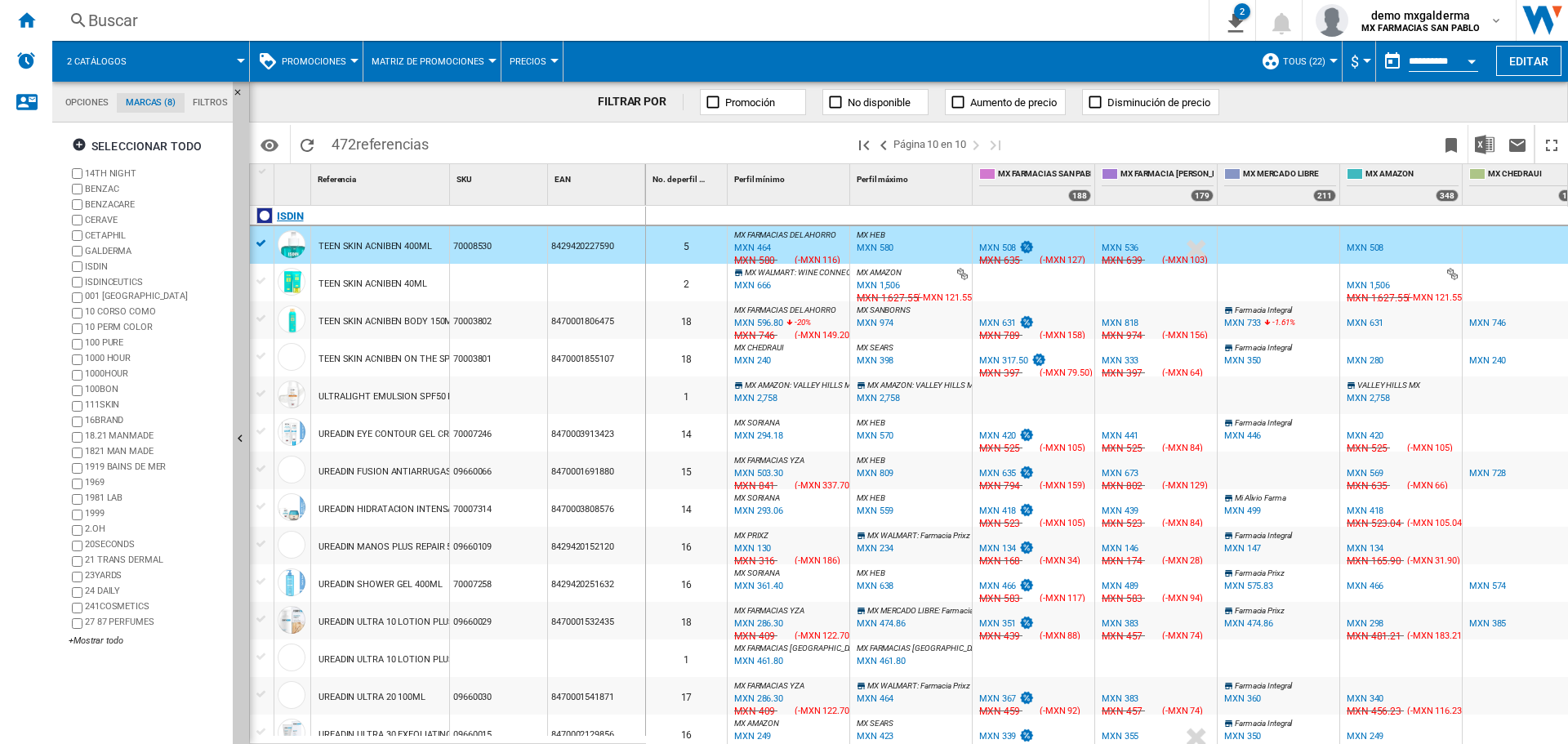
click at [263, 244] on div "ISDIN" at bounding box center [450, 225] width 396 height 37
click at [956, 274] on div at bounding box center [912, 273] width 115 height 14
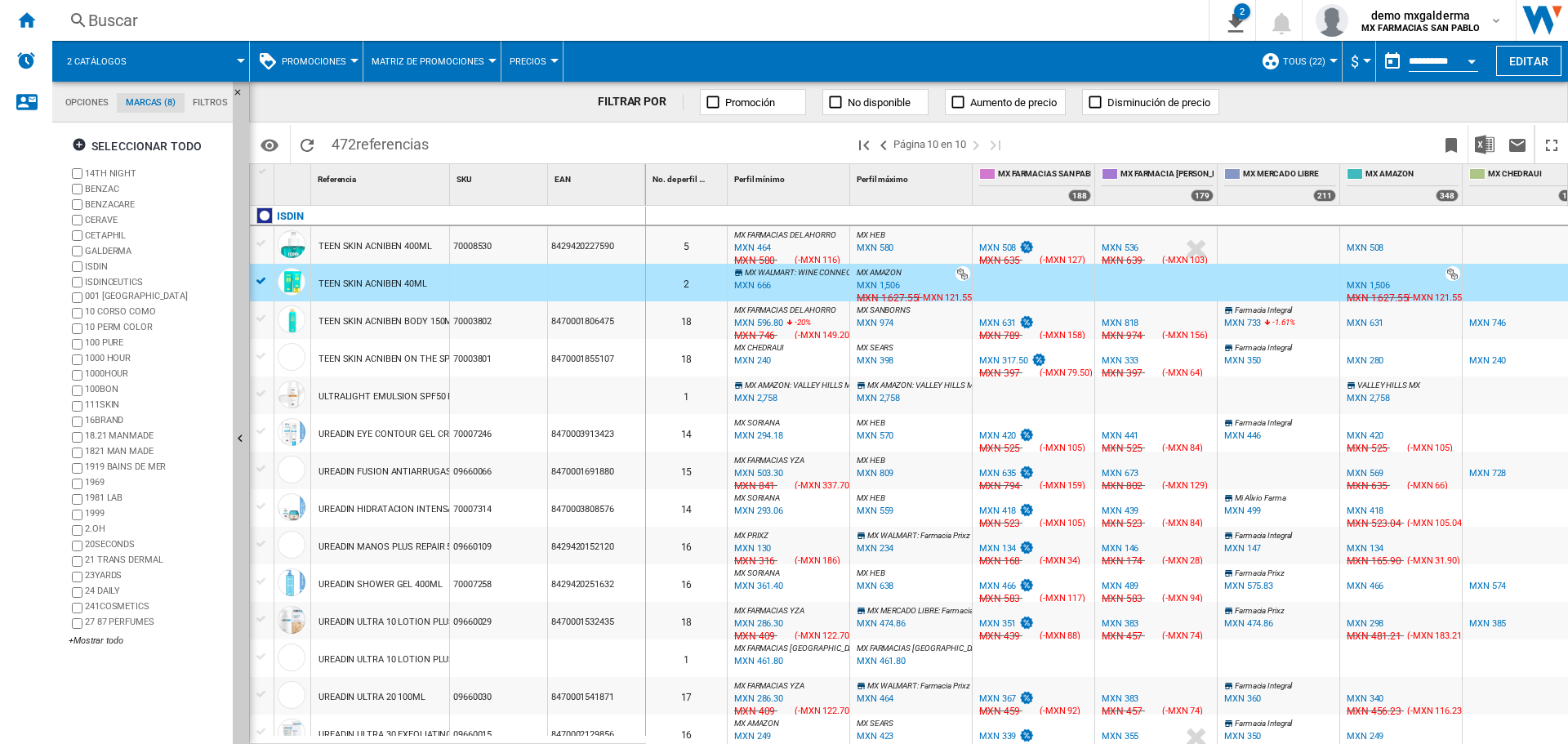
click at [888, 285] on div "MXN 1,506" at bounding box center [878, 285] width 43 height 11
